Goal: Find specific page/section: Find specific page/section

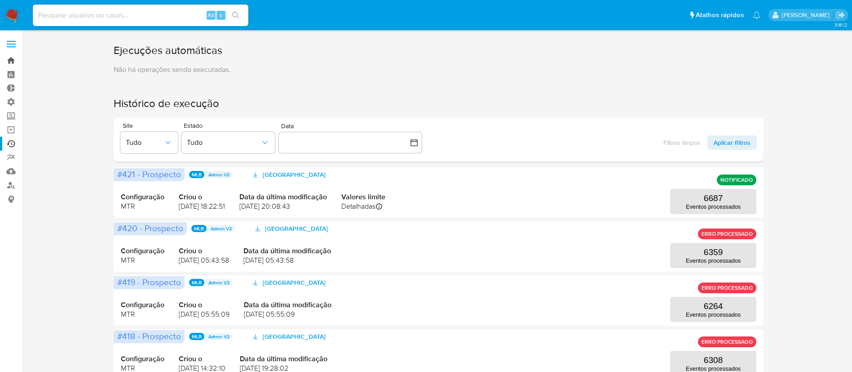
click at [12, 62] on link "Bandeja" at bounding box center [53, 60] width 107 height 14
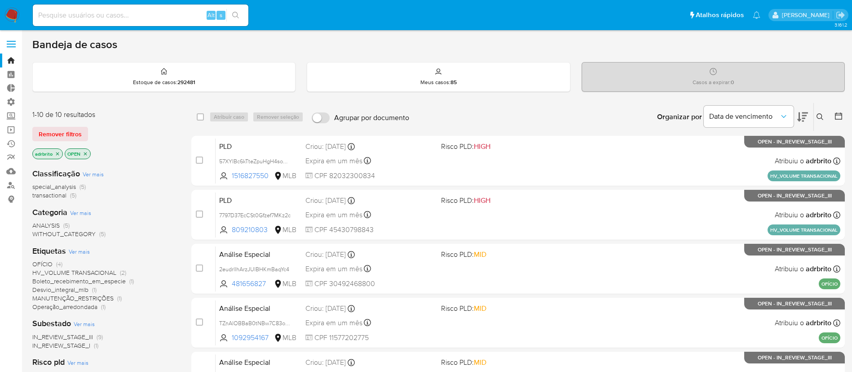
click at [58, 153] on icon "close-filter" at bounding box center [57, 153] width 5 height 5
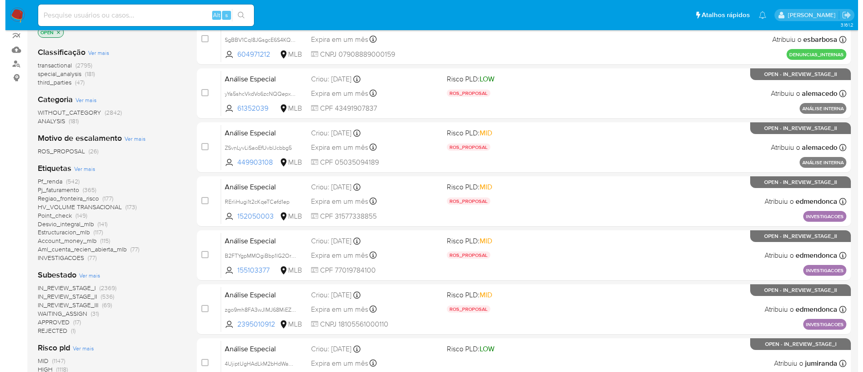
scroll to position [126, 0]
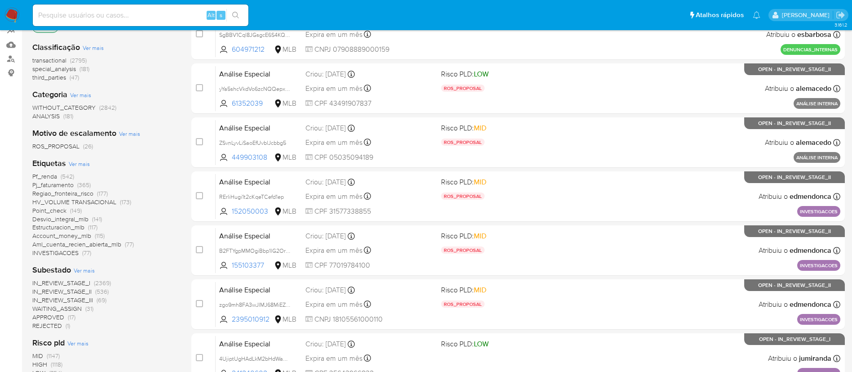
click at [85, 165] on span "Ver mais" at bounding box center [79, 163] width 21 height 8
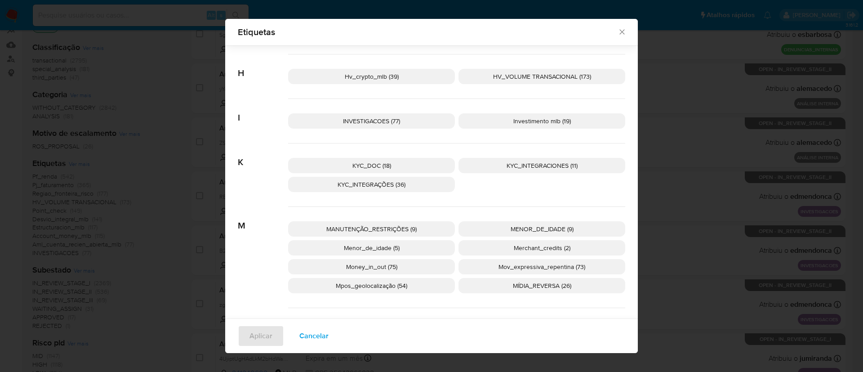
scroll to position [528, 0]
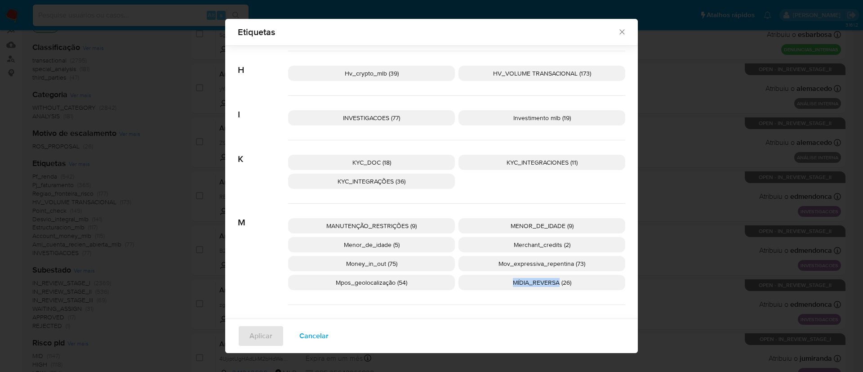
drag, startPoint x: 505, startPoint y: 282, endPoint x: 554, endPoint y: 288, distance: 49.3
click at [554, 288] on p "MÍDIA_REVERSA (26)" at bounding box center [541, 281] width 167 height 15
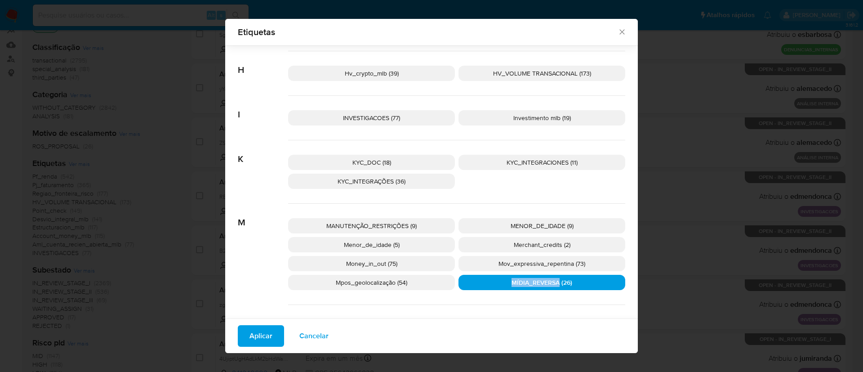
copy span "MÍDIA_REVERSA"
